Goal: Transaction & Acquisition: Purchase product/service

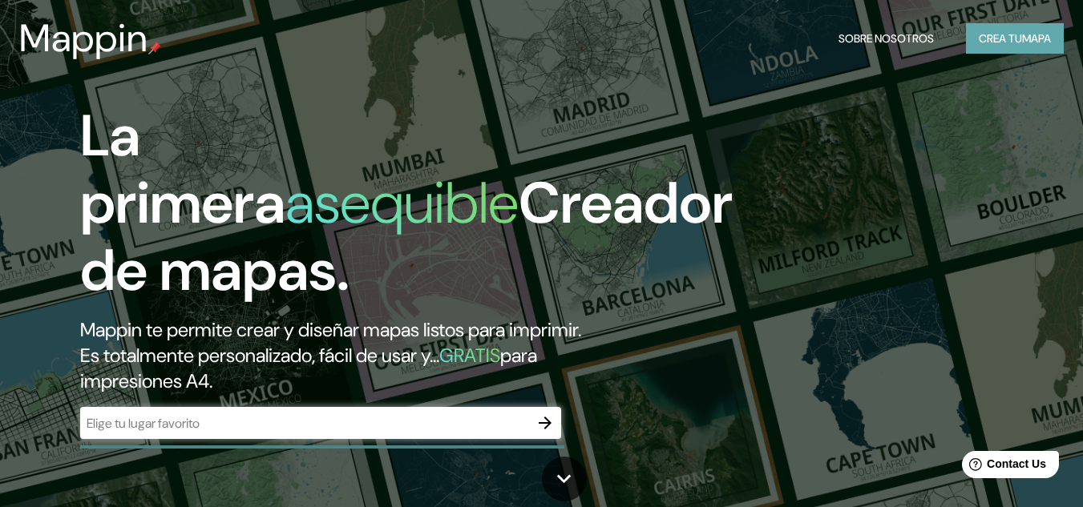
click at [1010, 40] on font "Crea tu" at bounding box center [1000, 38] width 43 height 14
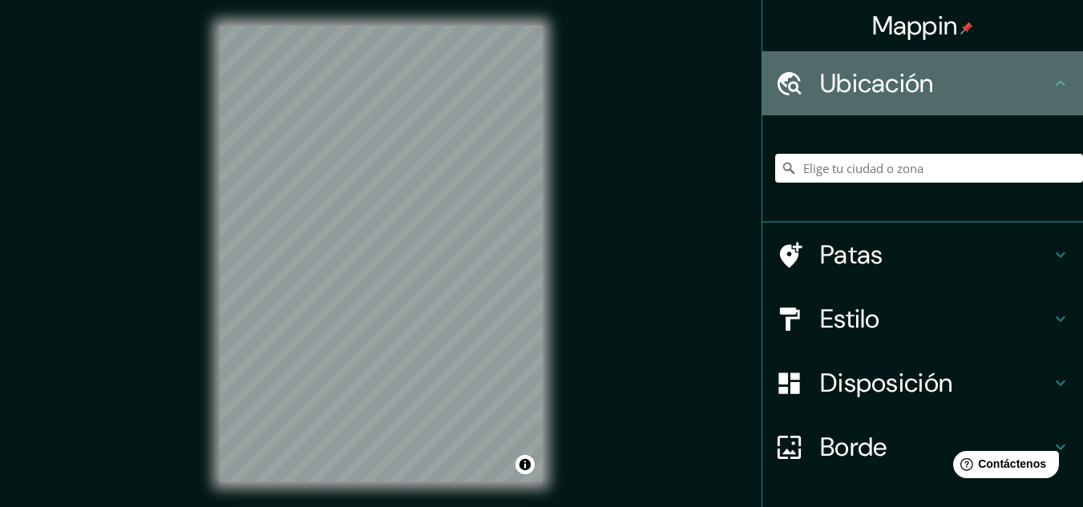
click at [845, 87] on font "Ubicación" at bounding box center [877, 84] width 114 height 34
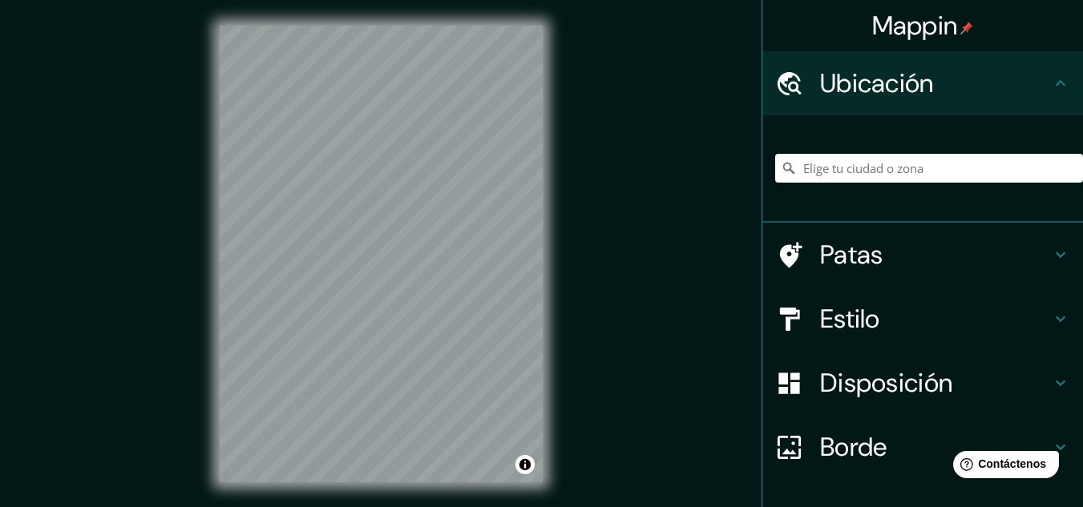
click at [873, 177] on input "Elige tu ciudad o zona" at bounding box center [929, 168] width 308 height 29
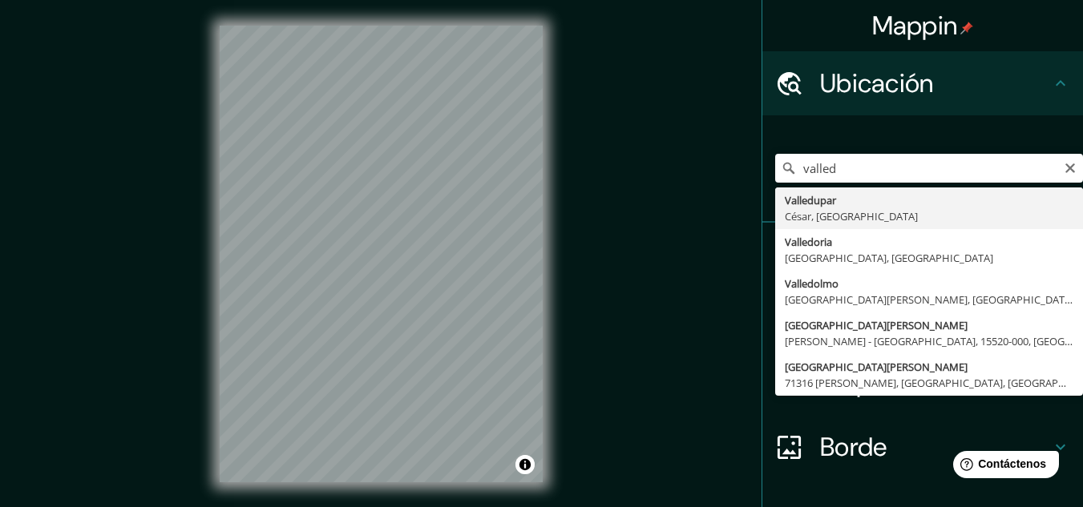
type input "Valledupar, [GEOGRAPHIC_DATA], [GEOGRAPHIC_DATA]"
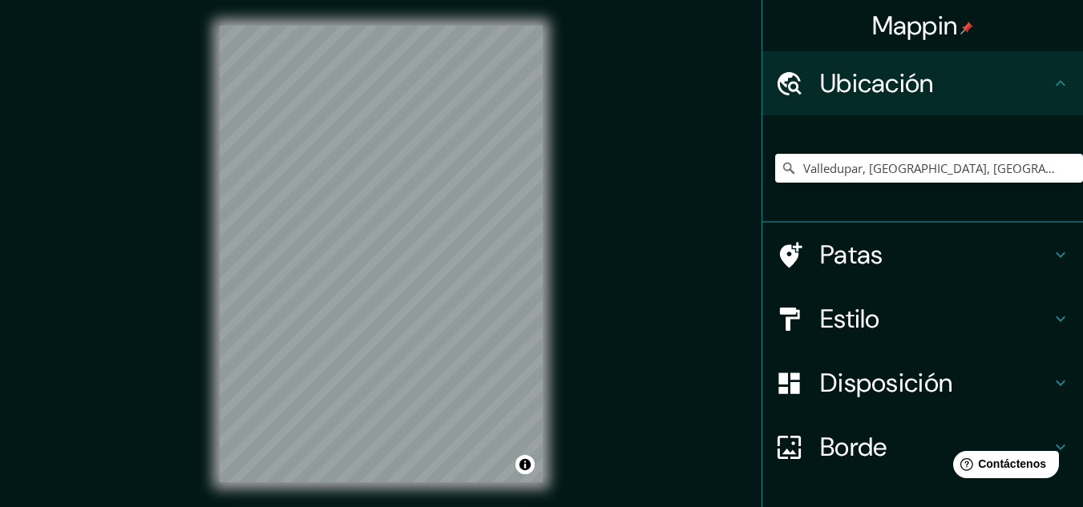
click at [912, 320] on h4 "Estilo" at bounding box center [935, 319] width 231 height 32
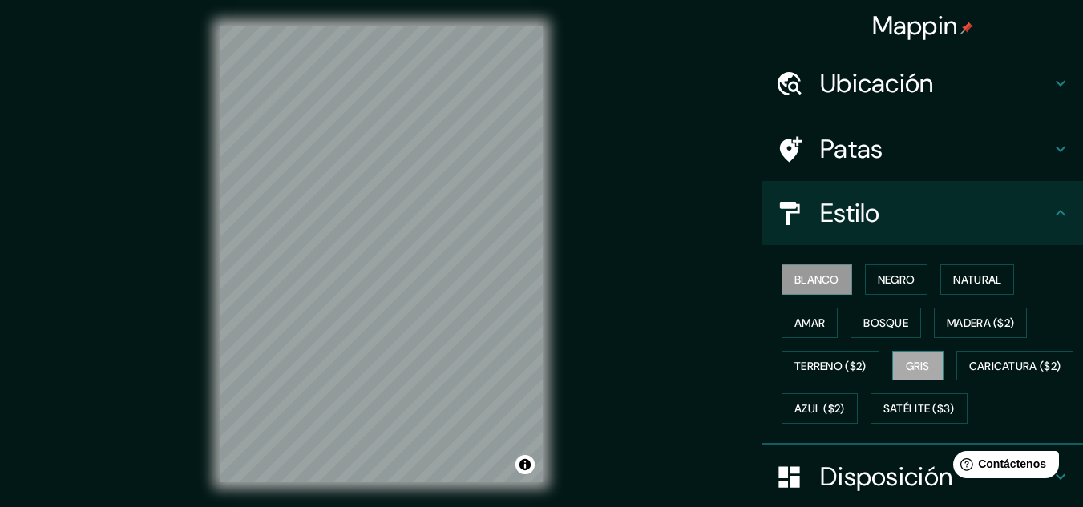
click at [901, 354] on button "Gris" at bounding box center [917, 366] width 51 height 30
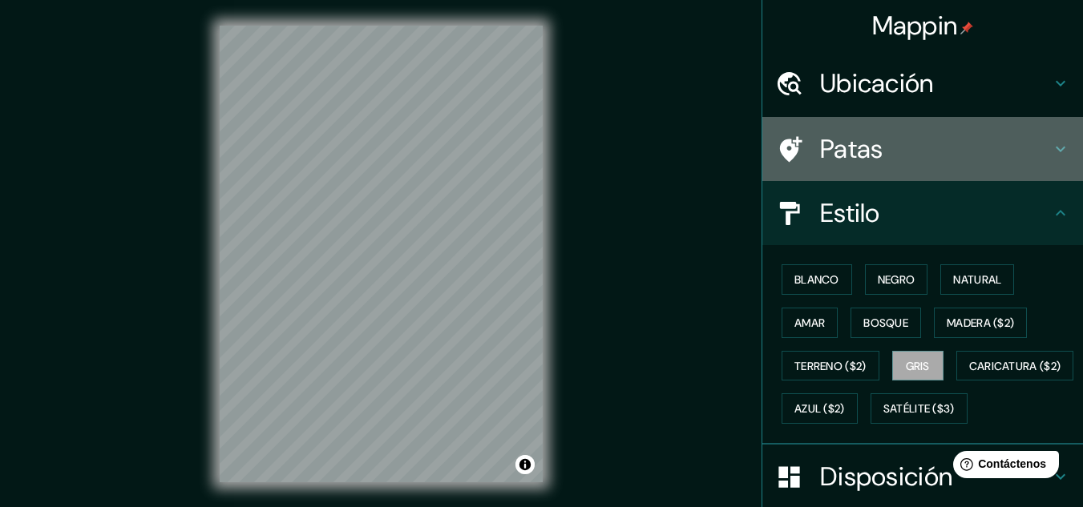
click at [949, 142] on h4 "Patas" at bounding box center [935, 149] width 231 height 32
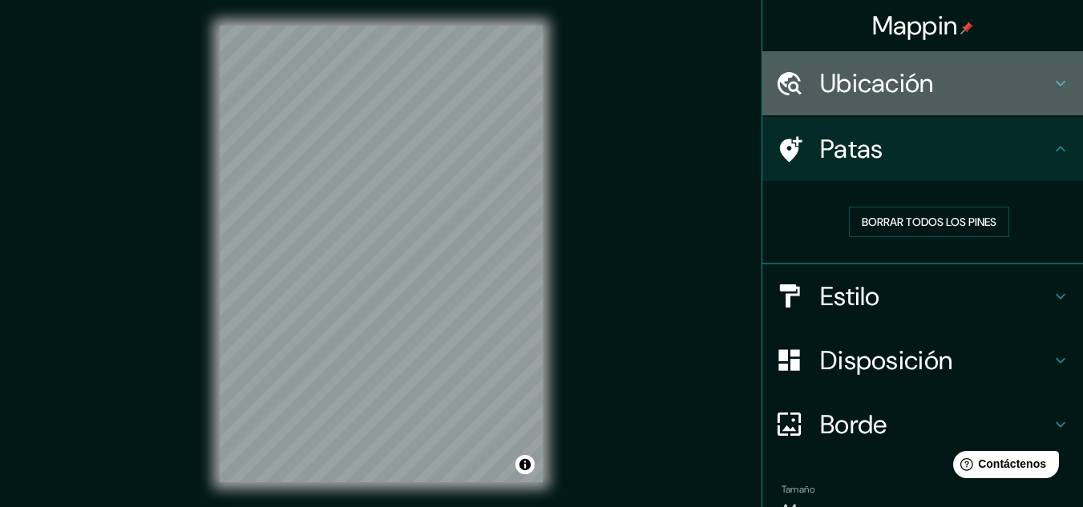
click at [968, 78] on h4 "Ubicación" at bounding box center [935, 83] width 231 height 32
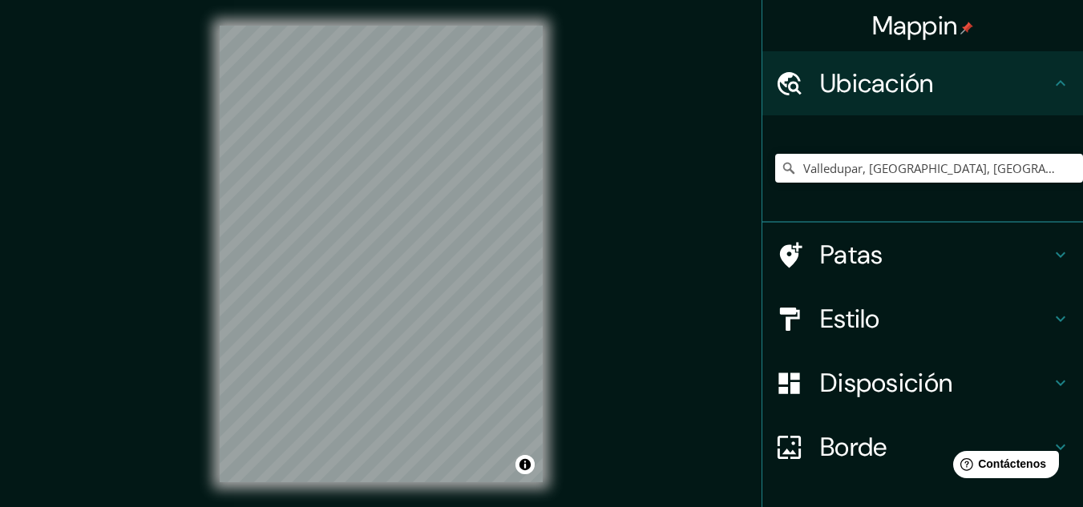
click at [968, 78] on h4 "Ubicación" at bounding box center [935, 83] width 231 height 32
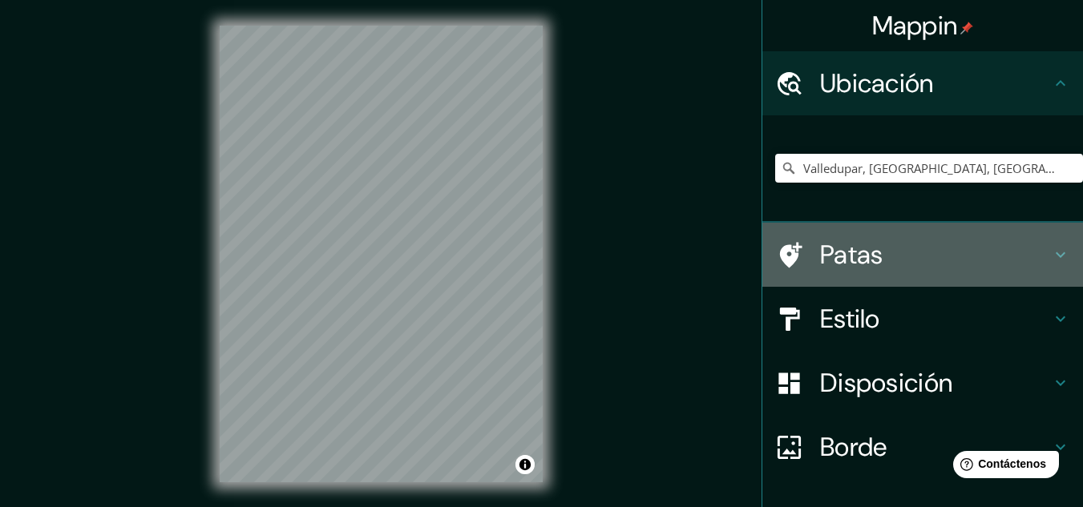
click at [1004, 263] on h4 "Patas" at bounding box center [935, 255] width 231 height 32
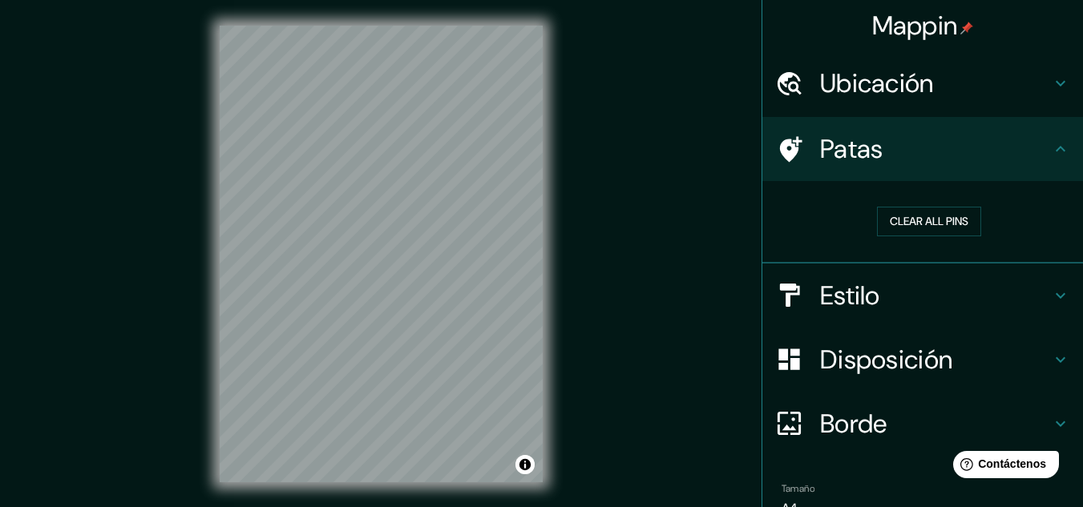
click at [988, 285] on h4 "Estilo" at bounding box center [935, 296] width 231 height 32
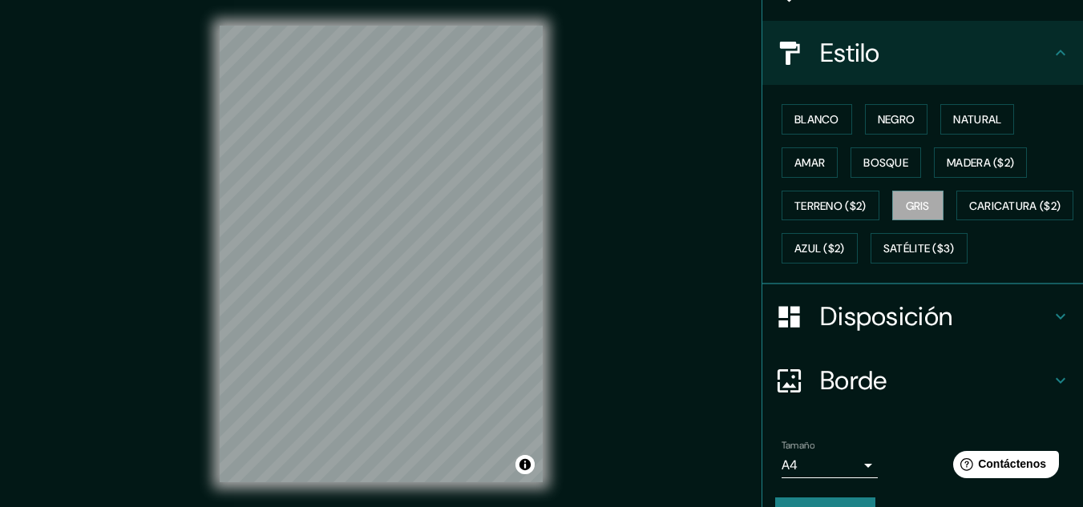
click at [916, 333] on font "Disposición" at bounding box center [886, 317] width 132 height 34
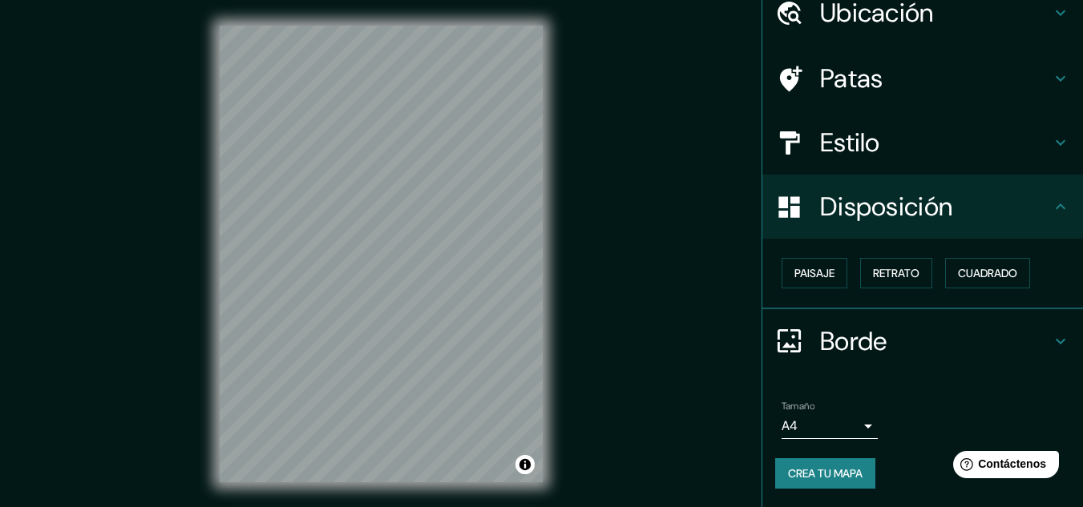
scroll to position [26, 0]
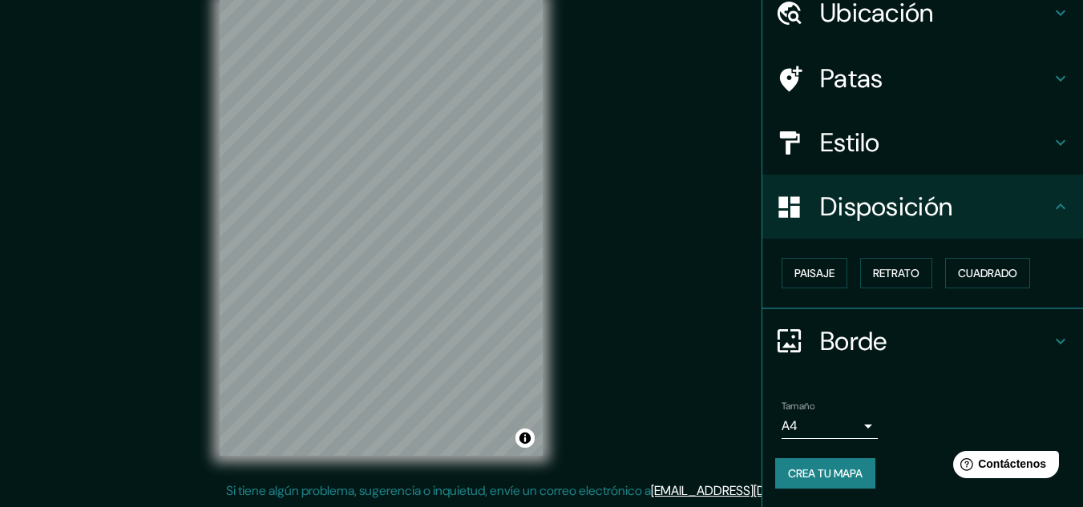
click at [989, 333] on h4 "Borde" at bounding box center [935, 341] width 231 height 32
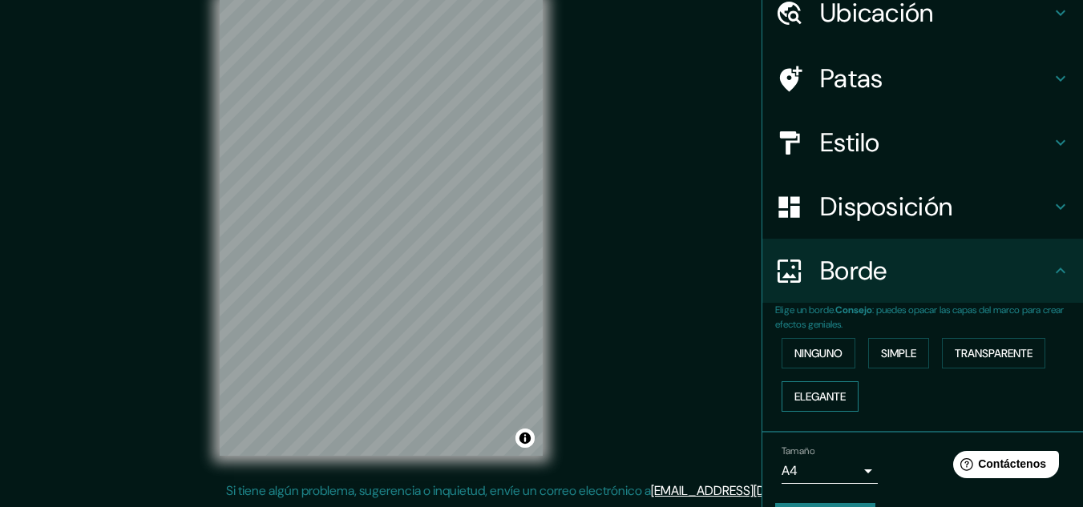
click at [809, 399] on font "Elegante" at bounding box center [819, 397] width 51 height 14
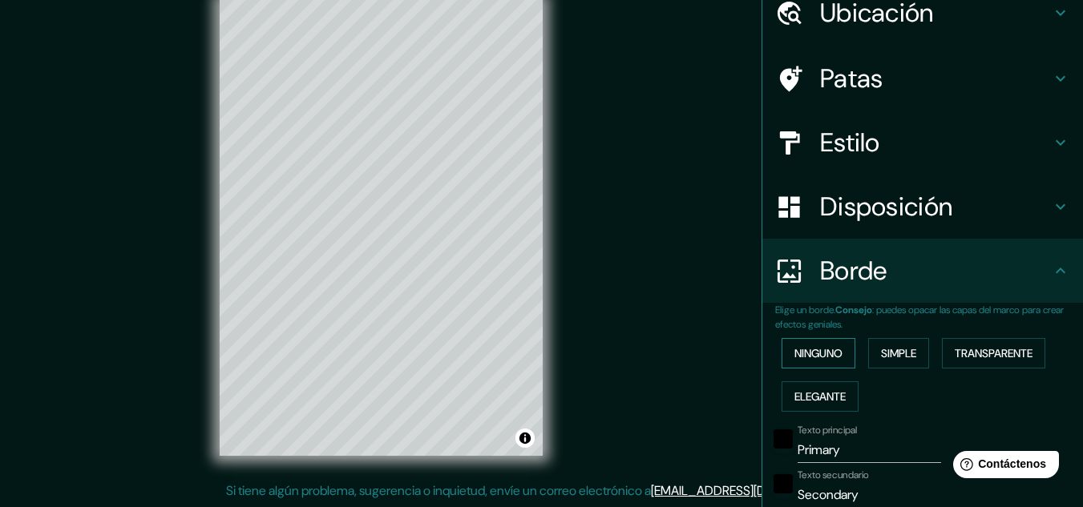
click at [829, 361] on font "Ninguno" at bounding box center [818, 353] width 48 height 14
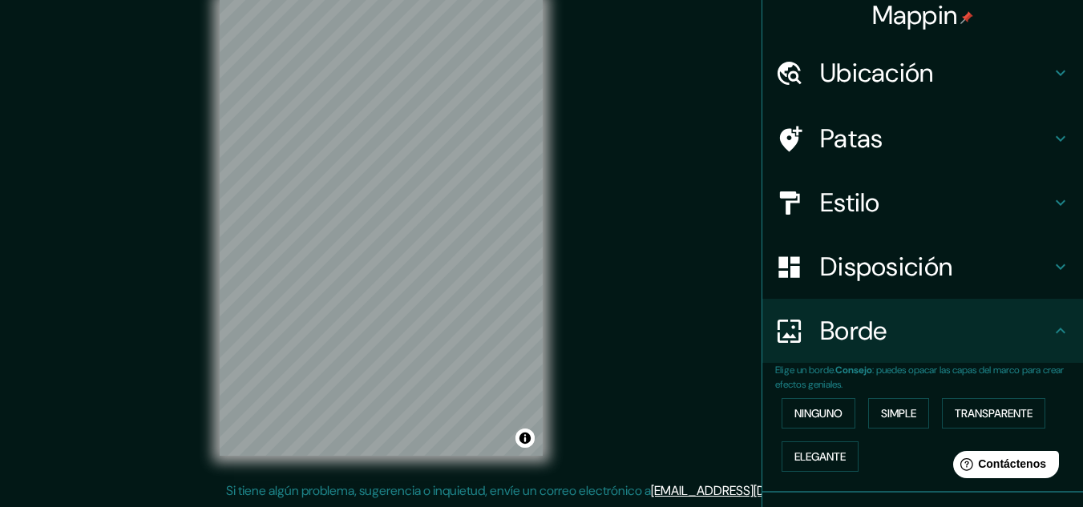
scroll to position [0, 0]
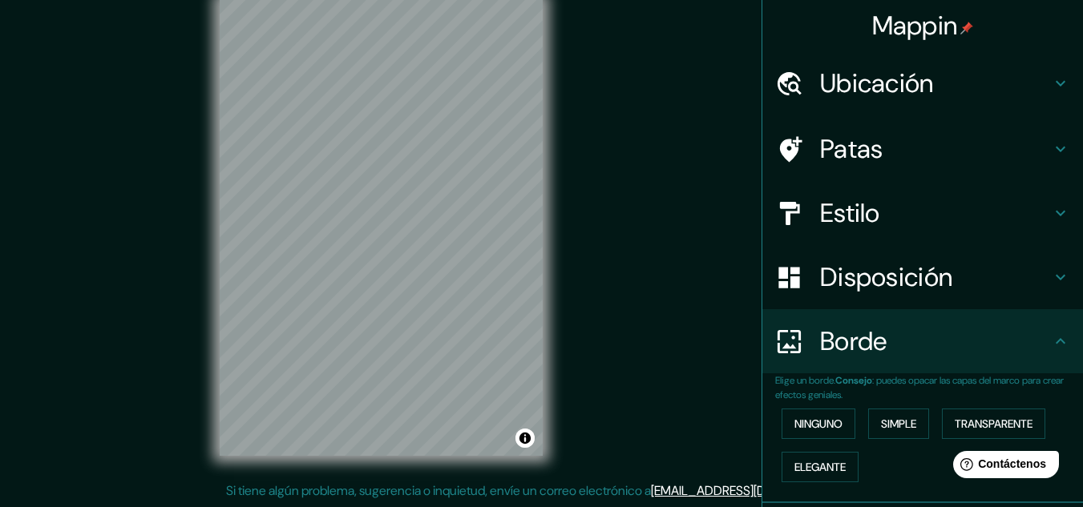
click at [885, 224] on h4 "Estilo" at bounding box center [935, 213] width 231 height 32
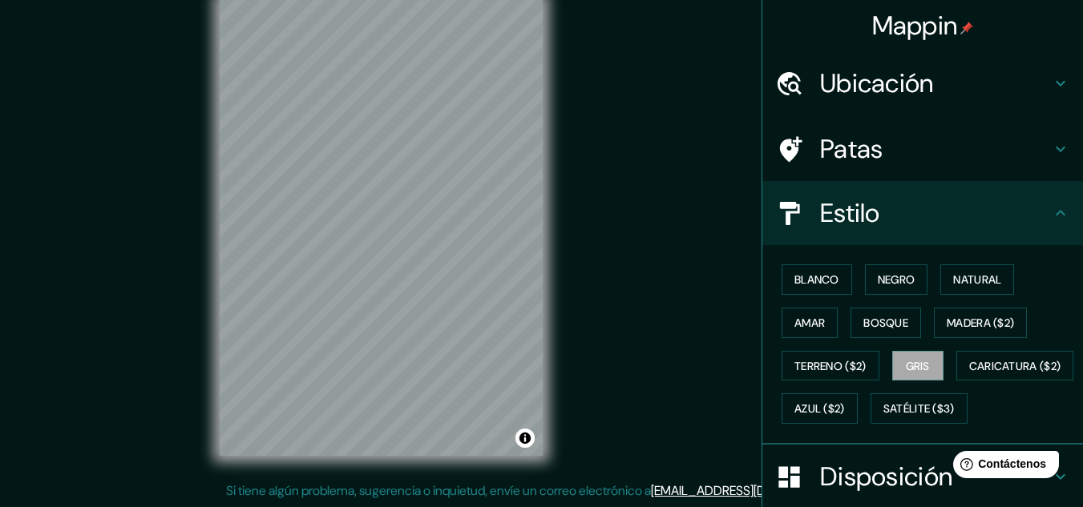
click at [930, 160] on h4 "Patas" at bounding box center [935, 149] width 231 height 32
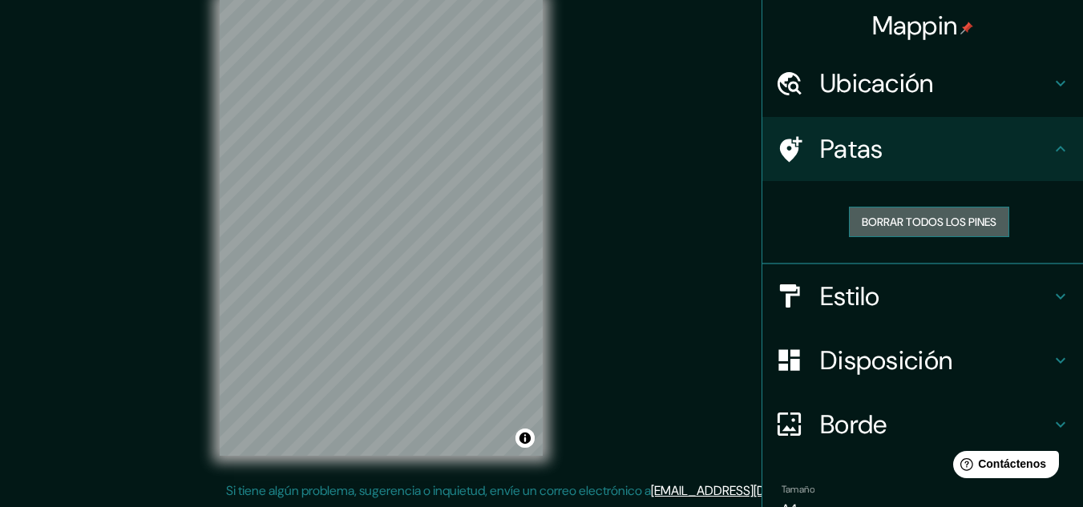
click at [896, 214] on font "Borrar todos los pines" at bounding box center [929, 222] width 135 height 21
